Goal: Task Accomplishment & Management: Use online tool/utility

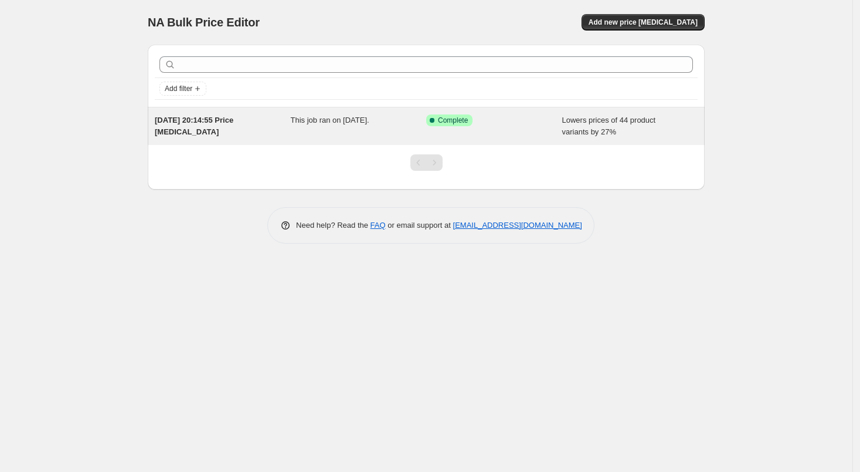
click at [566, 128] on span "Lowers prices of 44 product variants by 27%" at bounding box center [609, 126] width 94 height 21
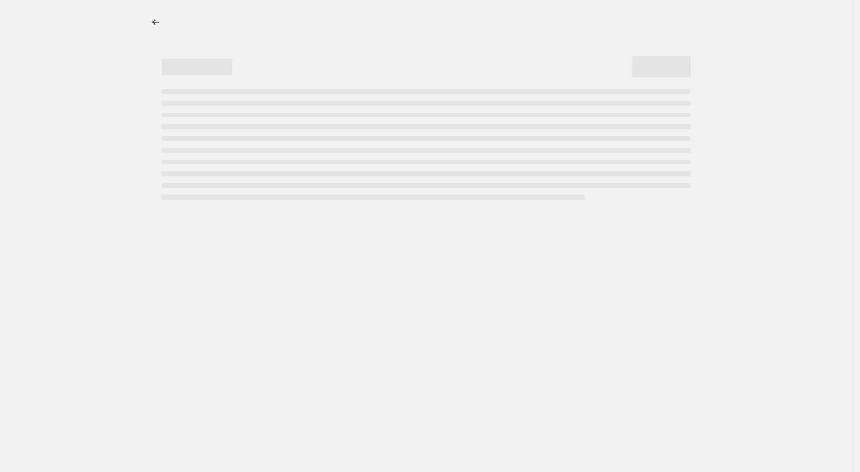
select select "percentage"
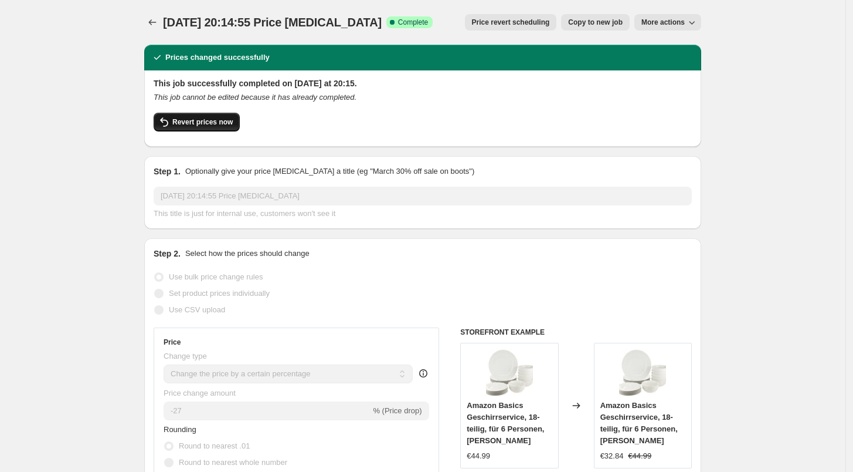
click at [203, 113] on button "Revert prices now" at bounding box center [197, 122] width 86 height 19
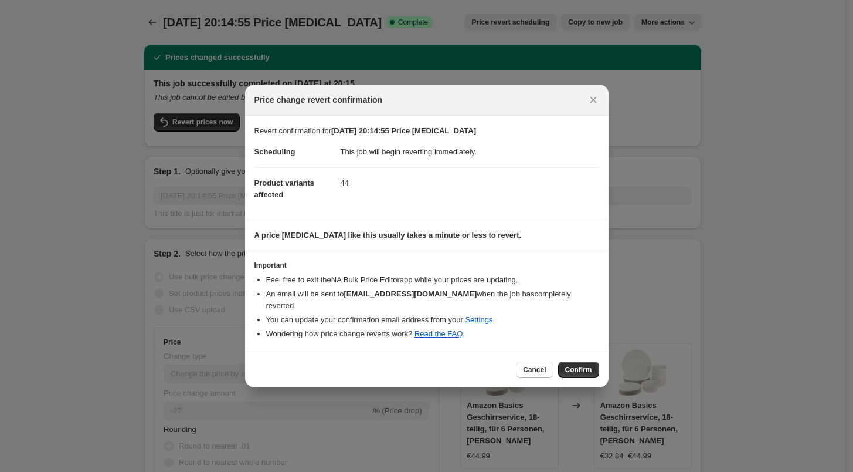
click at [587, 375] on div "Cancel Confirm" at bounding box center [427, 369] width 364 height 36
click at [579, 366] on span "Confirm" at bounding box center [578, 369] width 27 height 9
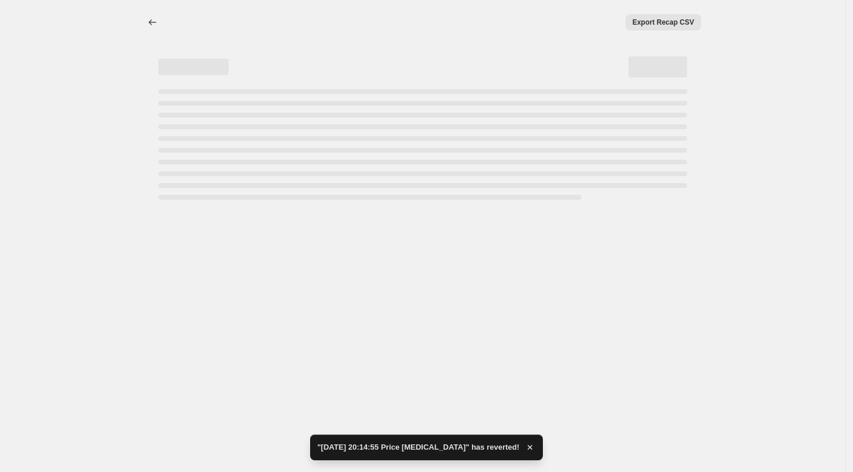
select select "percentage"
